Goal: Find specific page/section: Find specific page/section

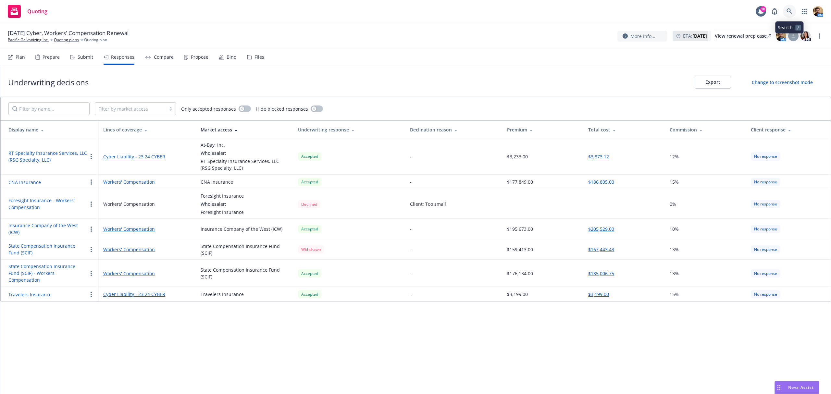
click at [791, 8] on icon at bounding box center [789, 11] width 6 height 6
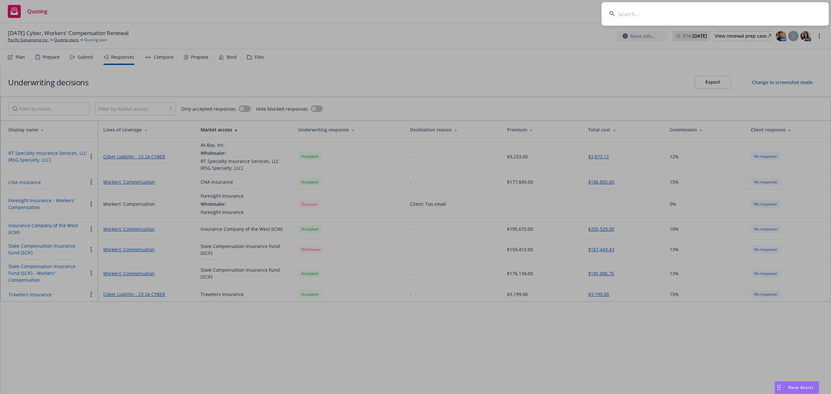
click at [768, 12] on input at bounding box center [714, 13] width 227 height 23
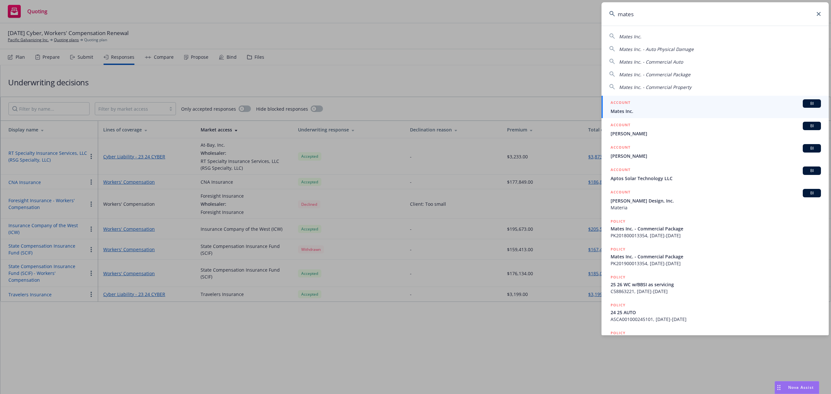
type input "mates"
click at [626, 110] on span "Mates Inc." at bounding box center [715, 111] width 210 height 7
